Goal: Subscribe to service/newsletter

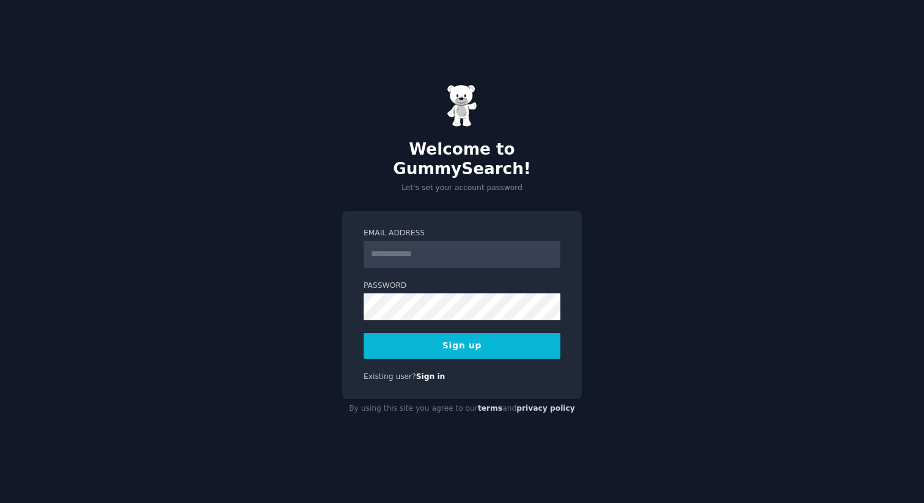
click at [467, 246] on input "Email Address" at bounding box center [462, 254] width 197 height 27
type input "**********"
click at [492, 339] on button "Sign up" at bounding box center [462, 346] width 197 height 26
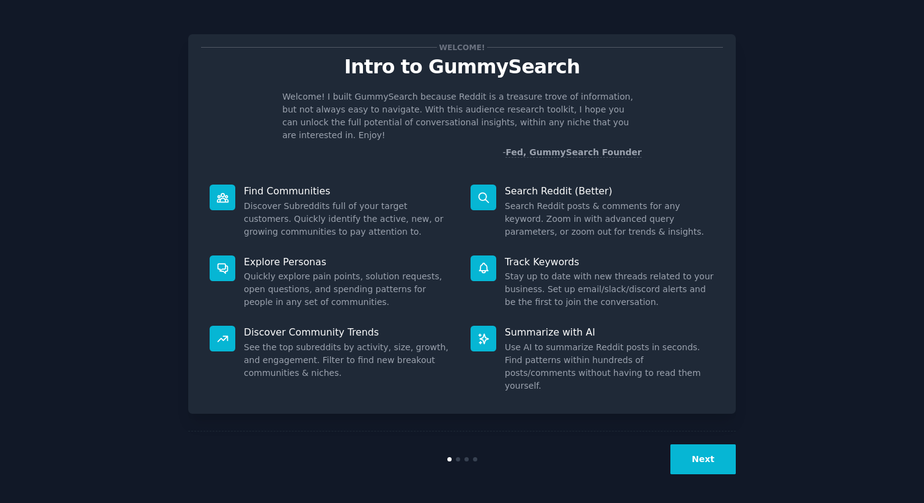
click at [707, 450] on button "Next" at bounding box center [702, 459] width 65 height 30
